Goal: Check status

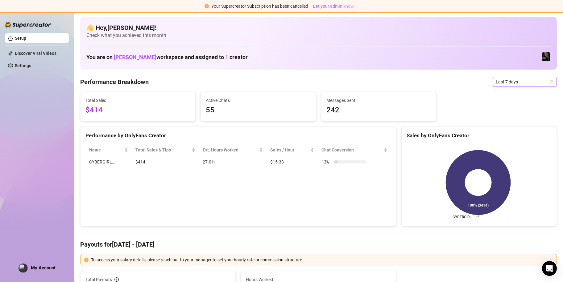
click at [519, 83] on span "Last 7 days" at bounding box center [524, 81] width 57 height 9
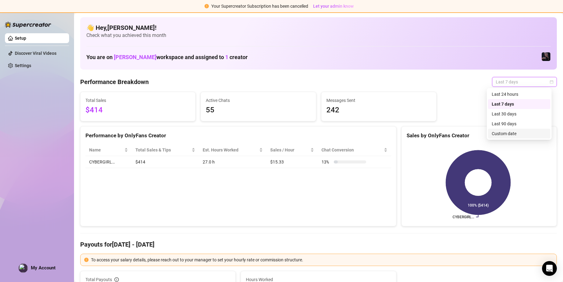
click at [506, 135] on div "Custom date" at bounding box center [519, 133] width 55 height 7
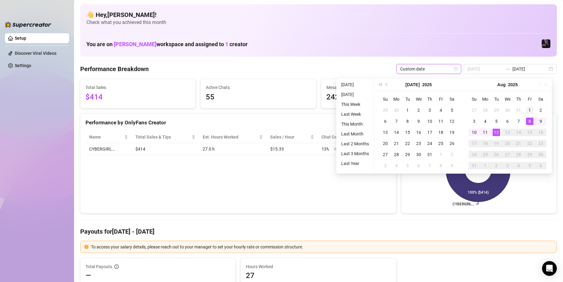
type input "[DATE]"
click at [532, 109] on div "1" at bounding box center [529, 110] width 7 height 7
type input "[DATE]"
click at [496, 131] on div "12" at bounding box center [496, 132] width 7 height 7
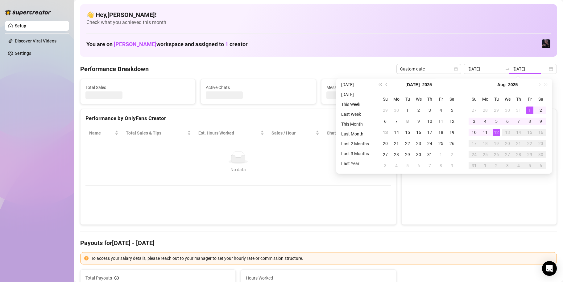
type input "[DATE]"
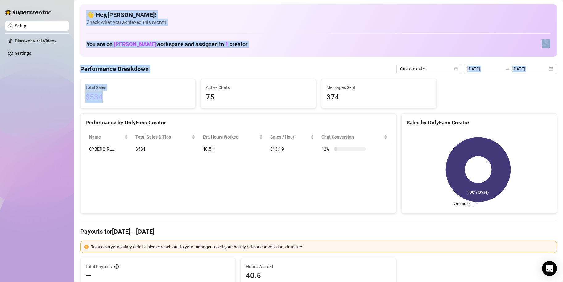
drag, startPoint x: 138, startPoint y: 103, endPoint x: 63, endPoint y: 109, distance: 75.2
click at [63, 109] on div "Setup Discover Viral Videos Settings Before OnlyFans cut EDT America/New_York C…" at bounding box center [281, 141] width 563 height 282
click at [132, 102] on span "$534" at bounding box center [137, 98] width 105 height 12
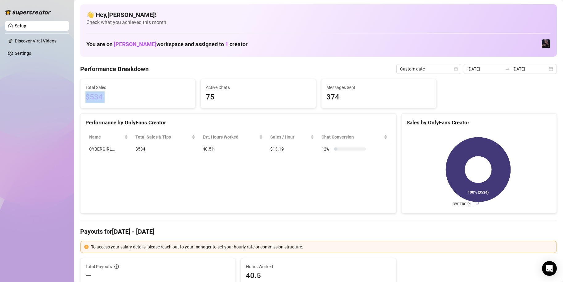
drag, startPoint x: 132, startPoint y: 102, endPoint x: 81, endPoint y: 107, distance: 51.1
click at [81, 107] on div "Total Sales $534" at bounding box center [137, 93] width 115 height 29
click at [111, 105] on div "Total Sales $534" at bounding box center [137, 93] width 115 height 29
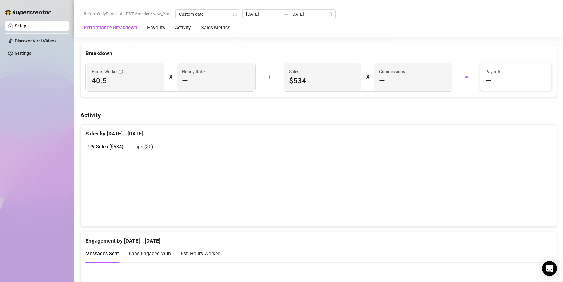
scroll to position [247, 0]
click at [527, 211] on canvas at bounding box center [315, 191] width 461 height 62
click at [489, 209] on canvas at bounding box center [315, 191] width 461 height 62
click at [451, 208] on canvas at bounding box center [315, 191] width 461 height 62
click at [417, 208] on canvas at bounding box center [315, 191] width 461 height 62
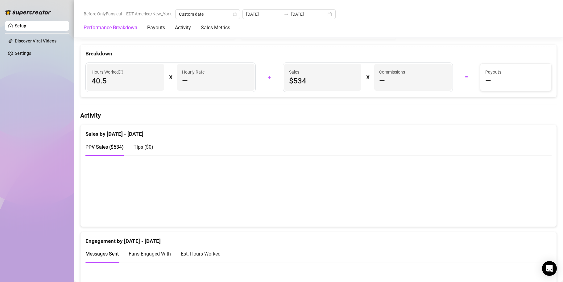
click at [379, 200] on canvas at bounding box center [315, 191] width 461 height 62
click at [421, 206] on canvas at bounding box center [315, 191] width 461 height 62
click at [453, 206] on canvas at bounding box center [315, 191] width 461 height 62
click at [503, 205] on canvas at bounding box center [315, 191] width 461 height 62
click at [491, 207] on canvas at bounding box center [315, 191] width 461 height 62
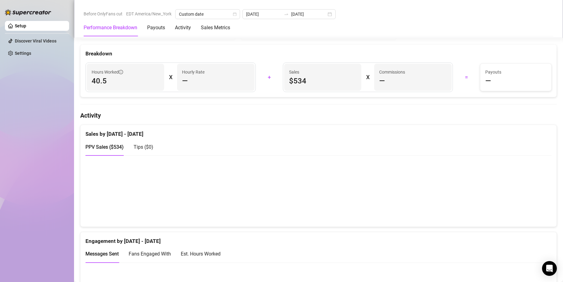
click at [524, 214] on canvas at bounding box center [315, 191] width 461 height 62
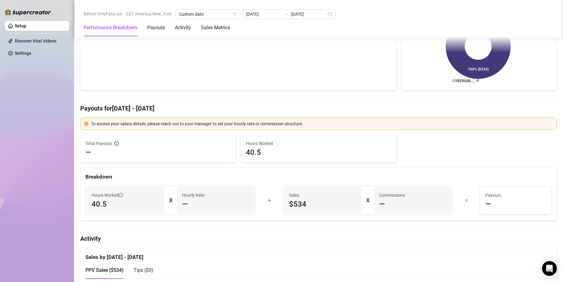
scroll to position [0, 0]
